Goal: Check status: Check status

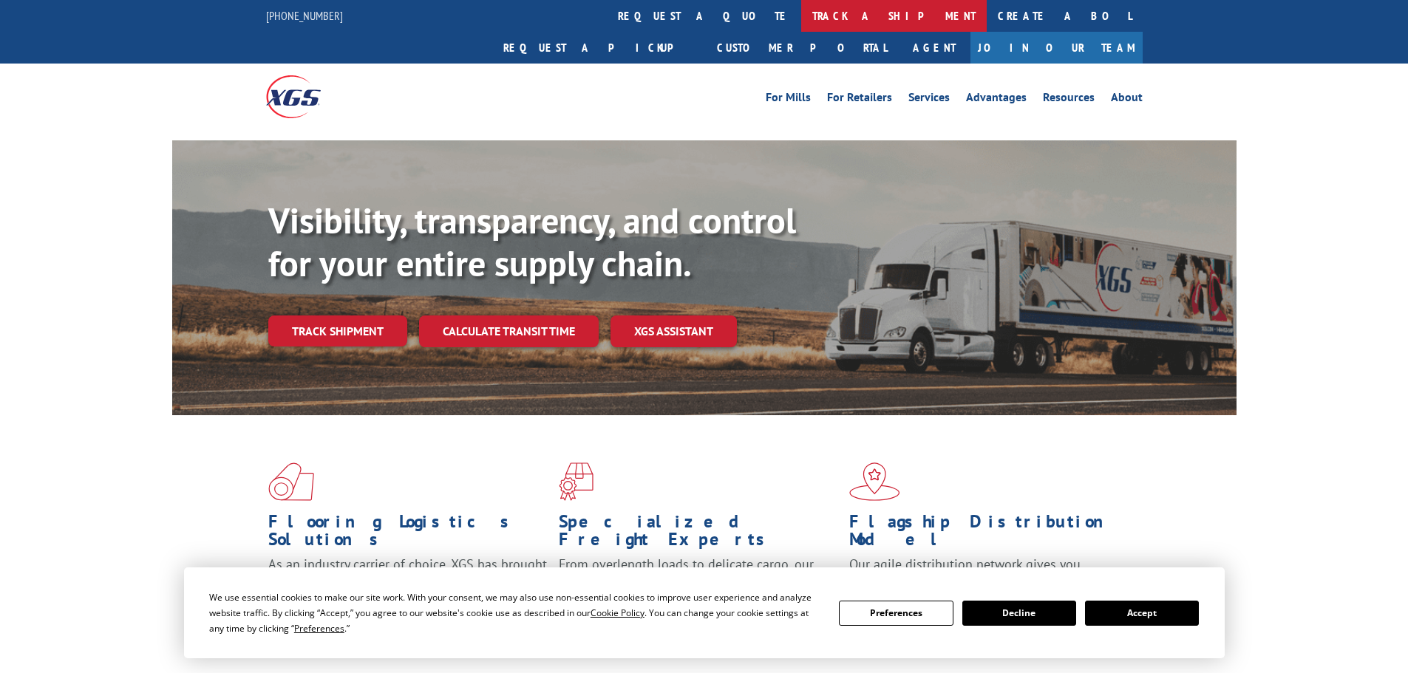
click at [801, 21] on link "track a shipment" at bounding box center [893, 16] width 185 height 32
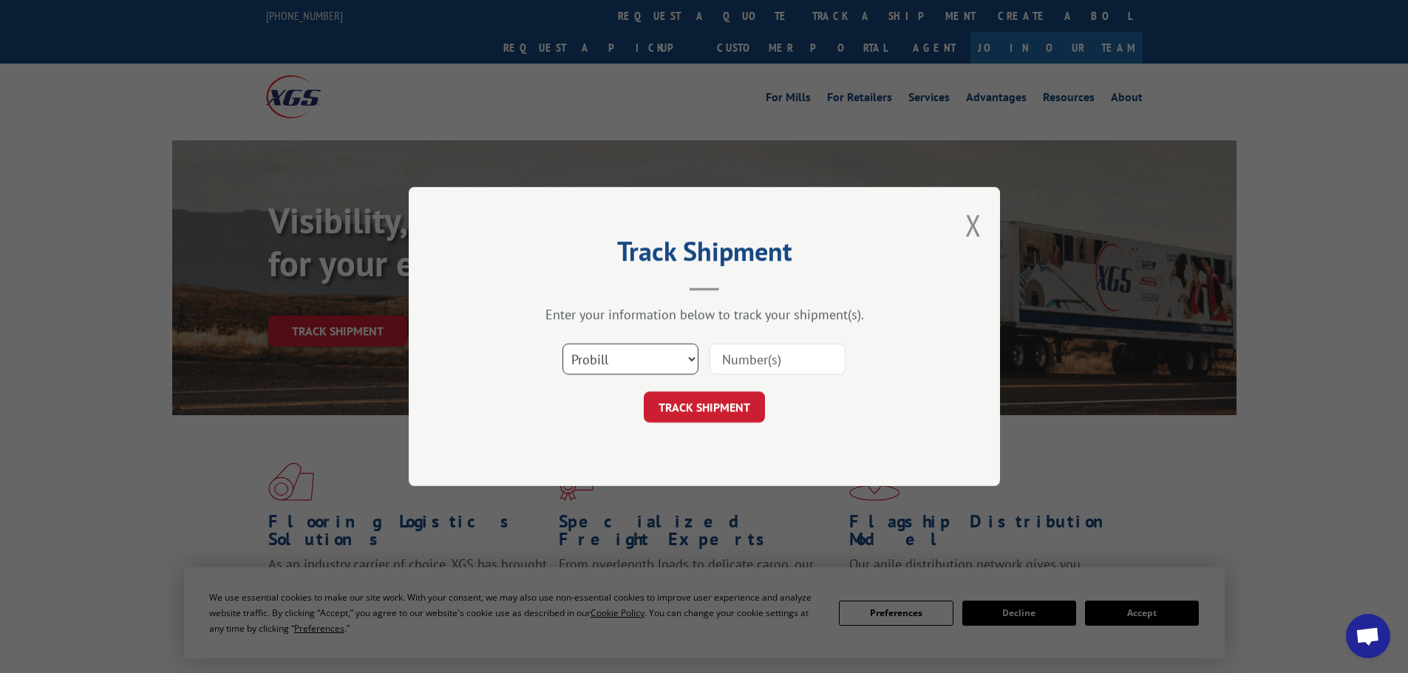
click at [621, 352] on select "Select category... Probill BOL PO" at bounding box center [630, 359] width 136 height 31
select select "bol"
click at [562, 344] on select "Select category... Probill BOL PO" at bounding box center [630, 359] width 136 height 31
click at [760, 364] on input at bounding box center [777, 359] width 136 height 31
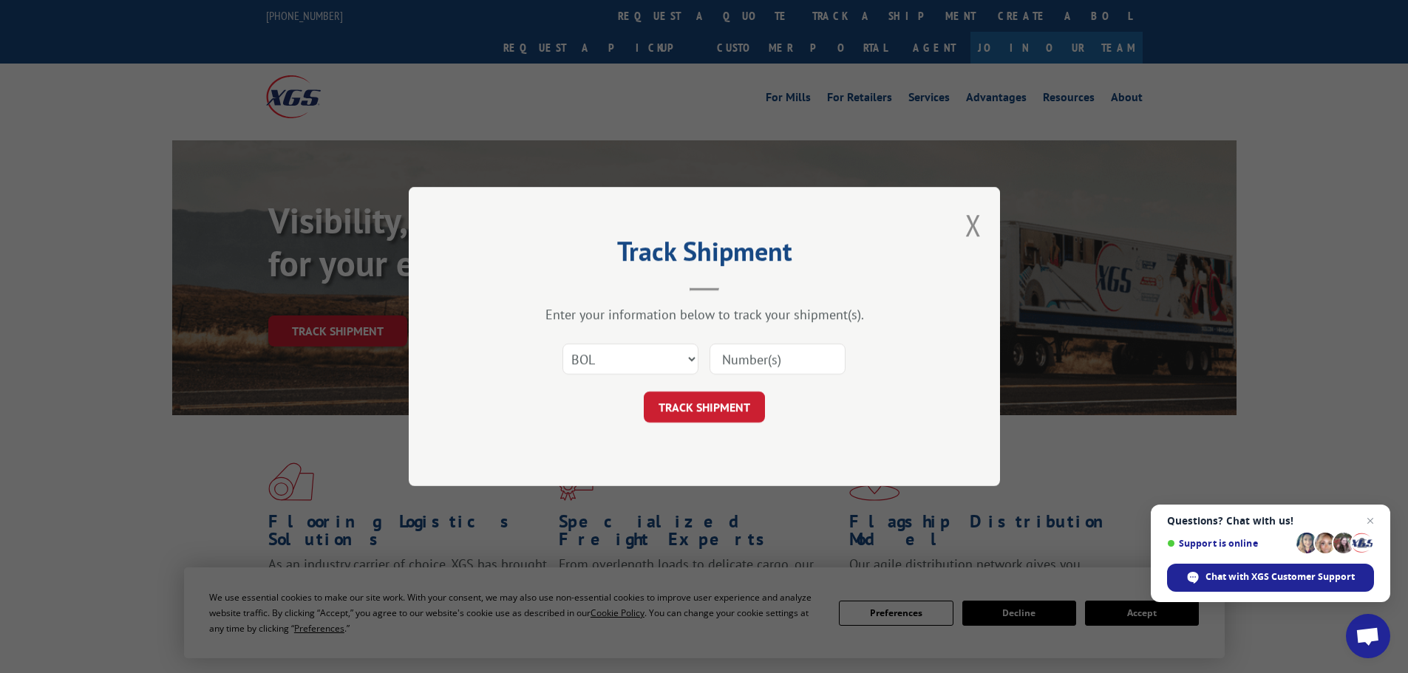
paste input "480339"
type input "480339"
click at [724, 403] on button "TRACK SHIPMENT" at bounding box center [704, 407] width 121 height 31
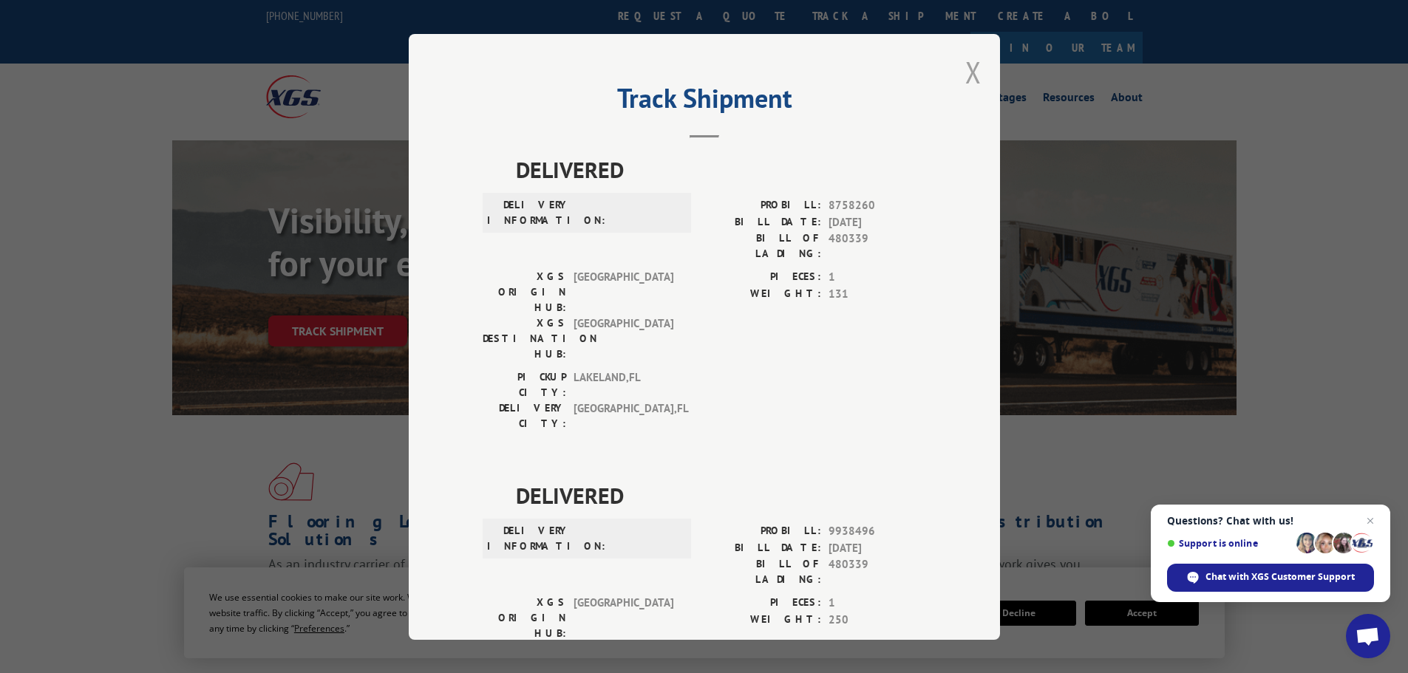
click at [965, 69] on button "Close modal" at bounding box center [973, 71] width 16 height 39
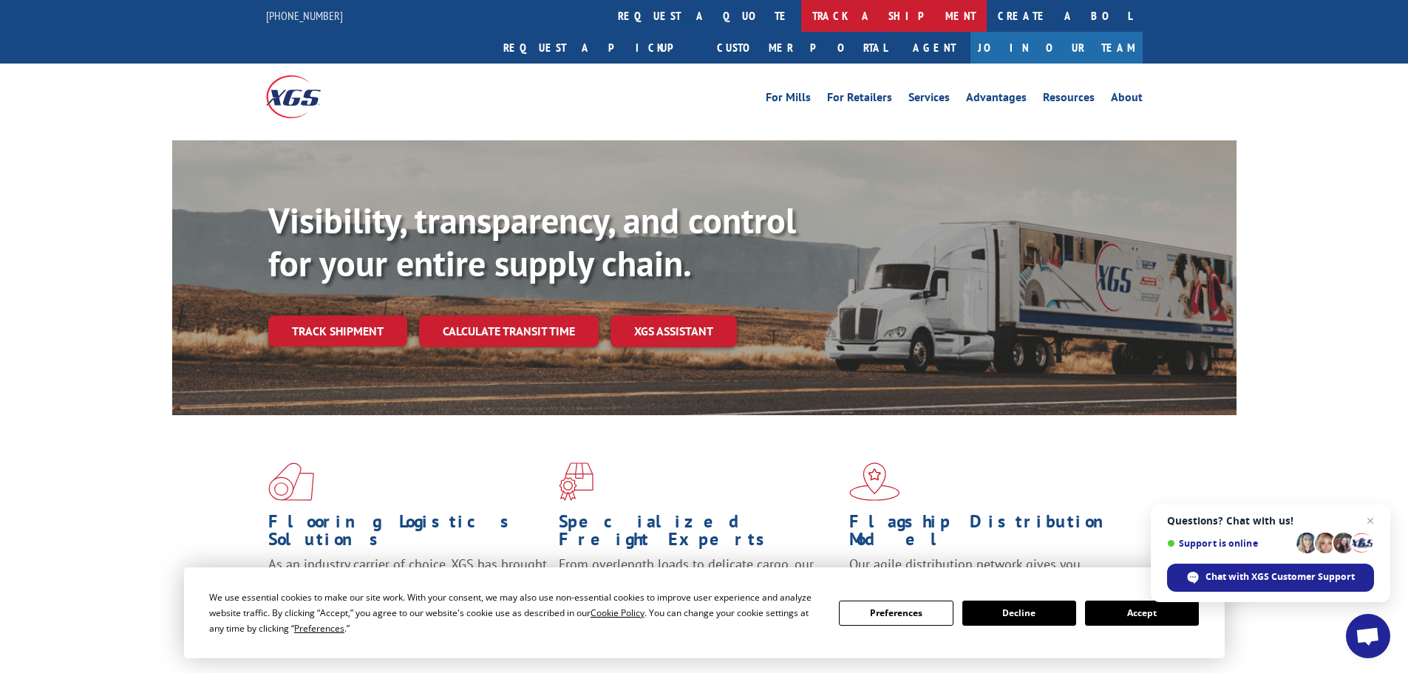
click at [801, 18] on link "track a shipment" at bounding box center [893, 16] width 185 height 32
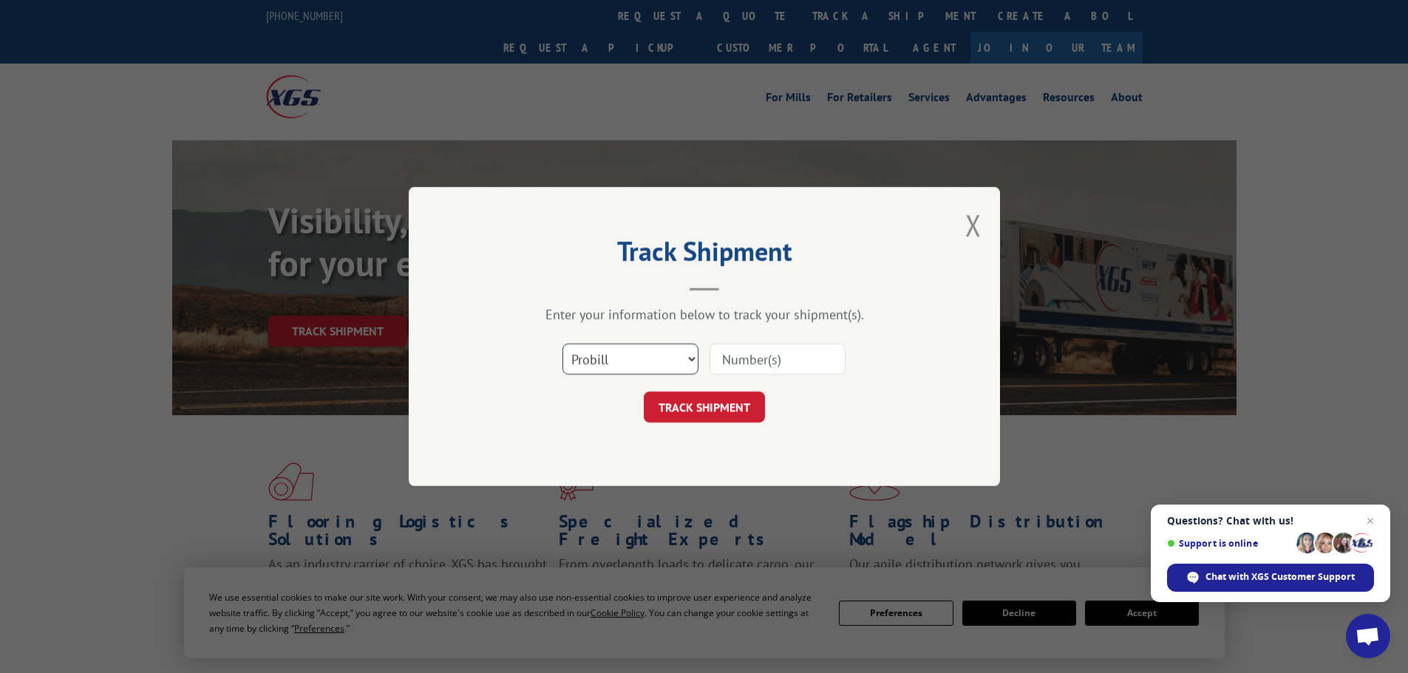
drag, startPoint x: 640, startPoint y: 361, endPoint x: 635, endPoint y: 372, distance: 11.9
click at [640, 361] on select "Select category... Probill BOL PO" at bounding box center [630, 359] width 136 height 31
select select "bol"
click at [562, 344] on select "Select category... Probill BOL PO" at bounding box center [630, 359] width 136 height 31
click at [739, 360] on input at bounding box center [777, 359] width 136 height 31
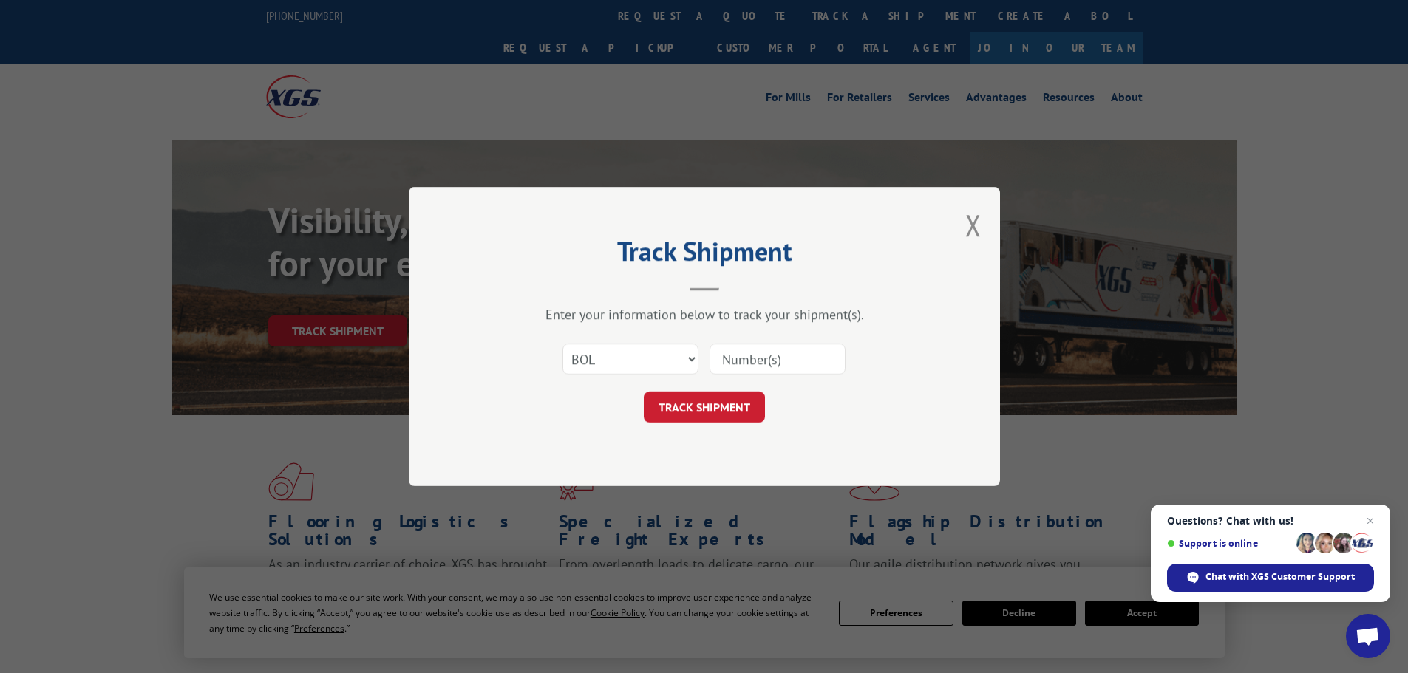
paste input "7079806"
type input "7079806"
click at [664, 397] on button "TRACK SHIPMENT" at bounding box center [704, 407] width 121 height 31
